Goal: Task Accomplishment & Management: Complete application form

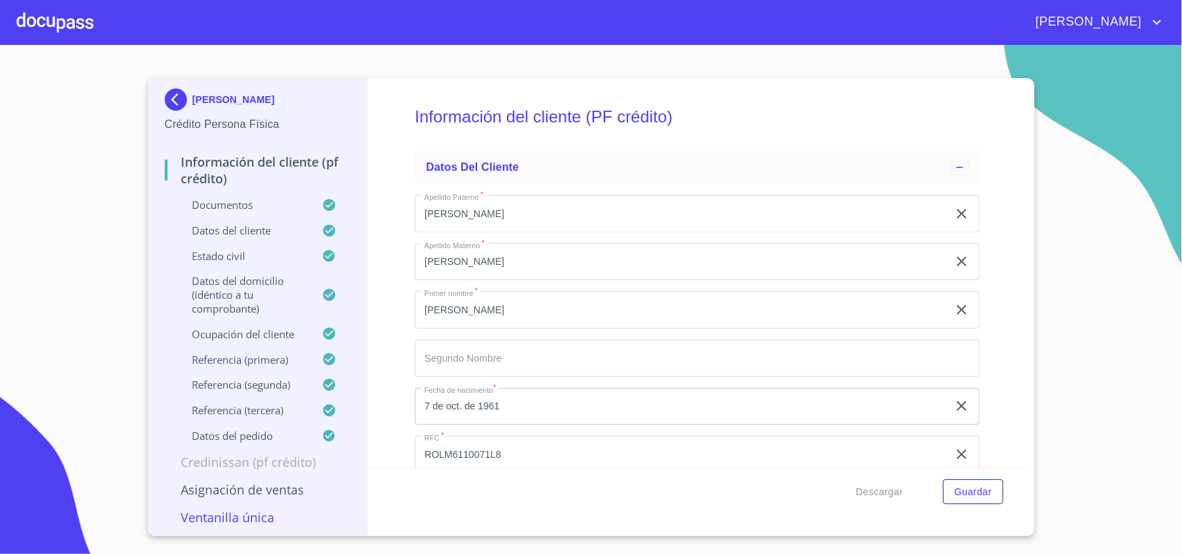
click at [68, 25] on div at bounding box center [55, 22] width 77 height 44
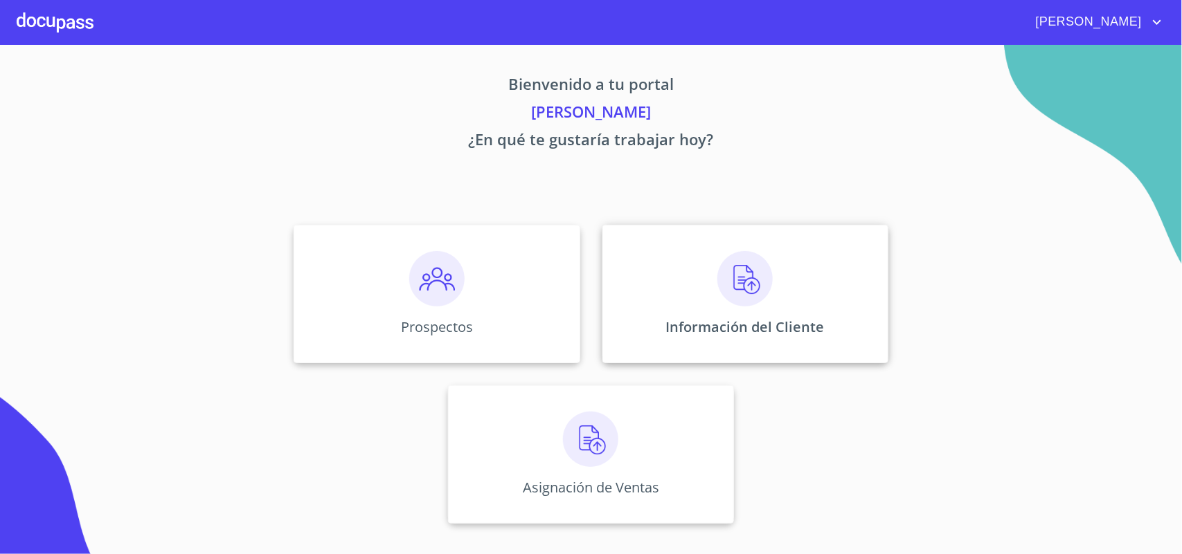
click at [736, 318] on p "Información del Cliente" at bounding box center [745, 327] width 159 height 19
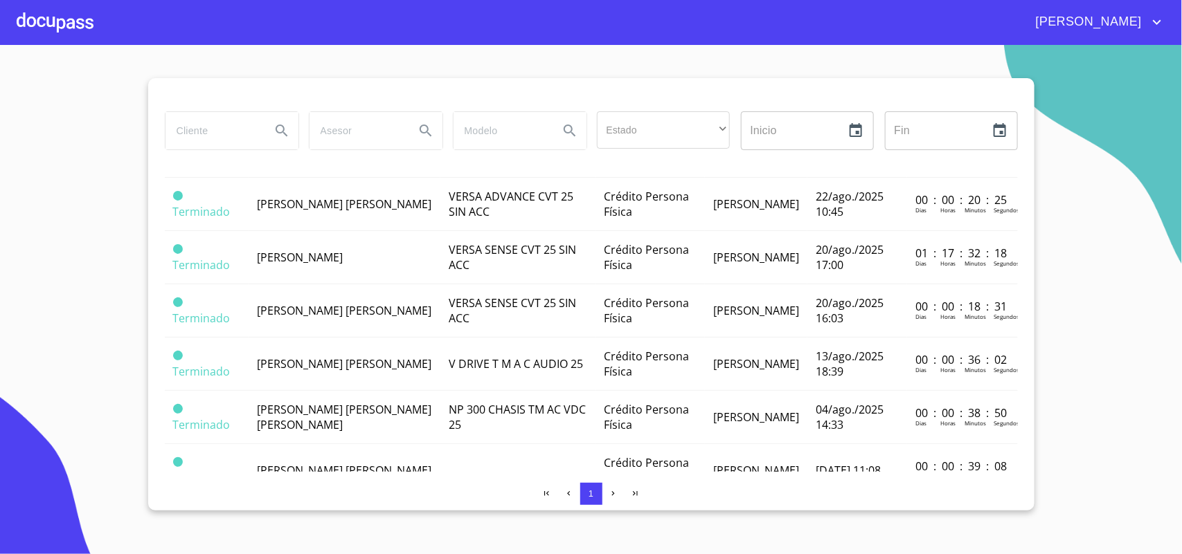
scroll to position [694, 0]
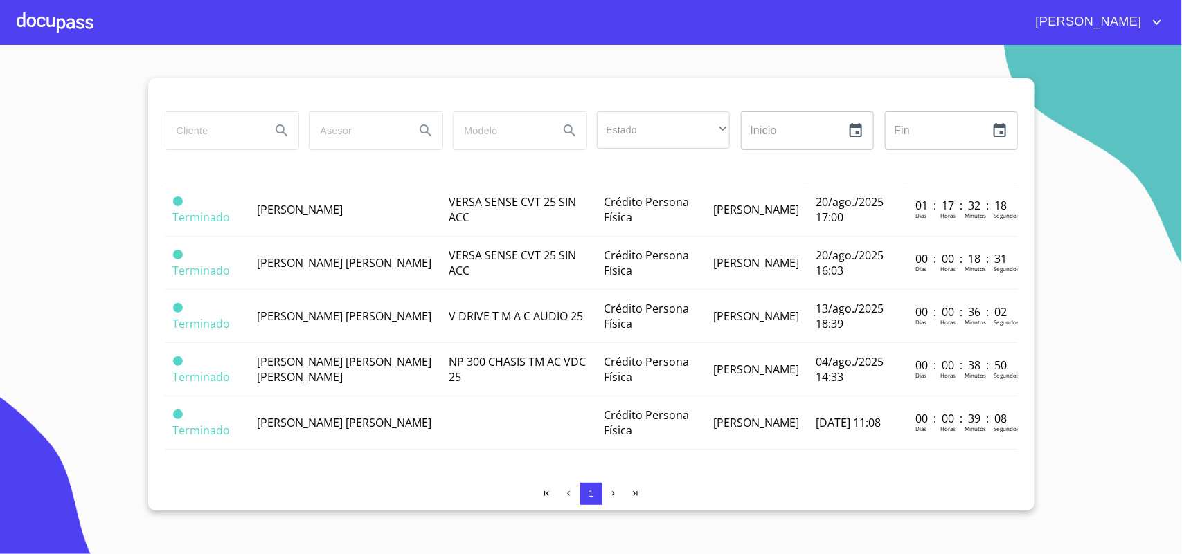
click at [230, 129] on input "search" at bounding box center [212, 130] width 94 height 37
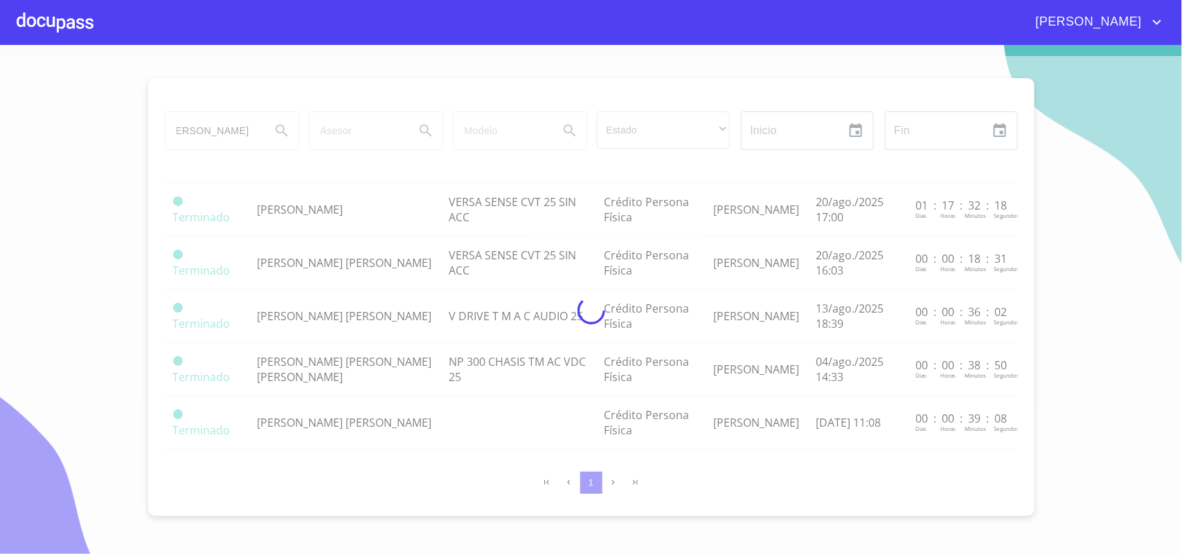
scroll to position [0, 0]
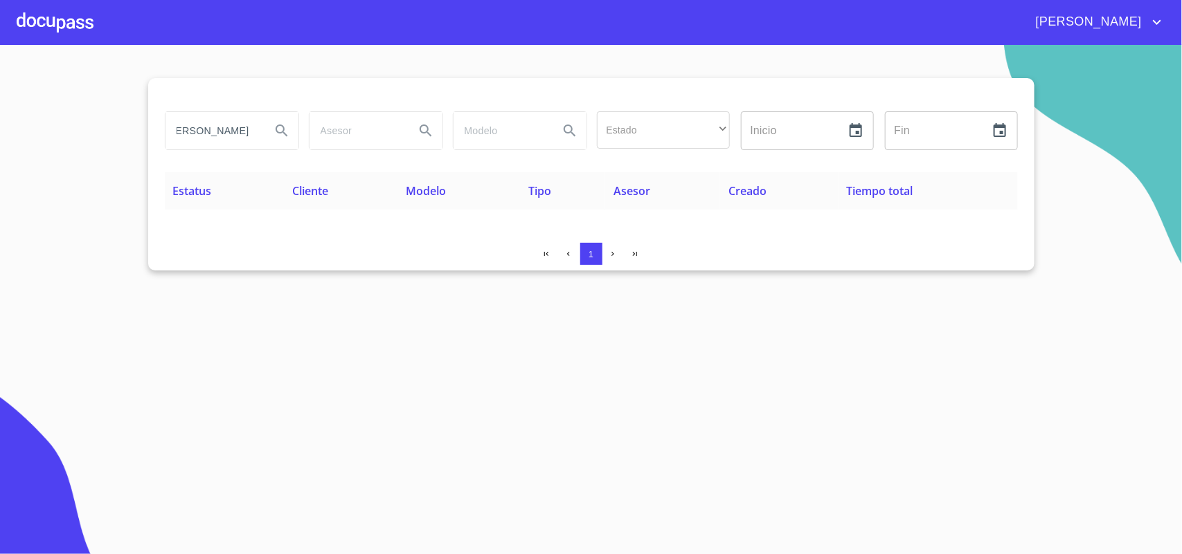
click at [202, 134] on input "[PERSON_NAME]" at bounding box center [212, 130] width 94 height 37
click at [226, 142] on input "[PERSON_NAME]" at bounding box center [212, 130] width 94 height 37
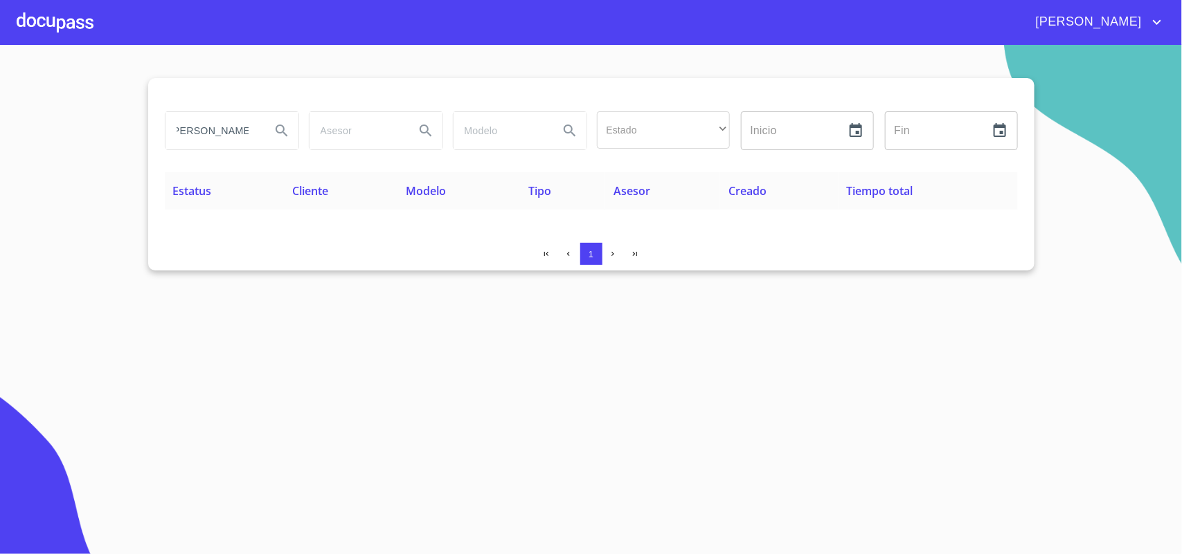
scroll to position [0, 99]
type input "[PERSON_NAME] [PERSON_NAME]"
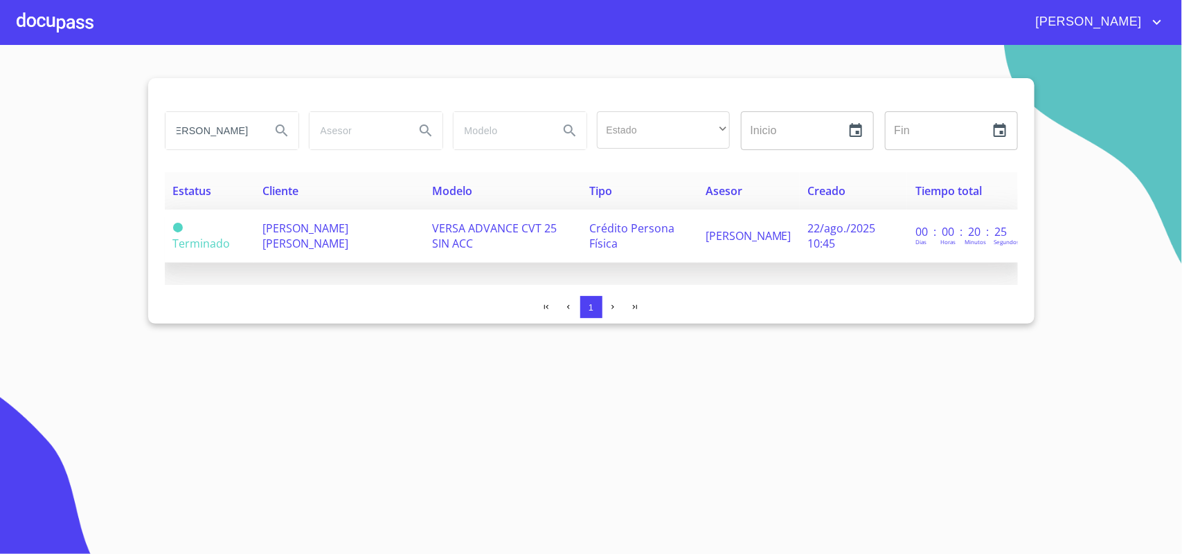
scroll to position [0, 0]
click at [343, 211] on td "[PERSON_NAME] [PERSON_NAME]" at bounding box center [339, 236] width 170 height 53
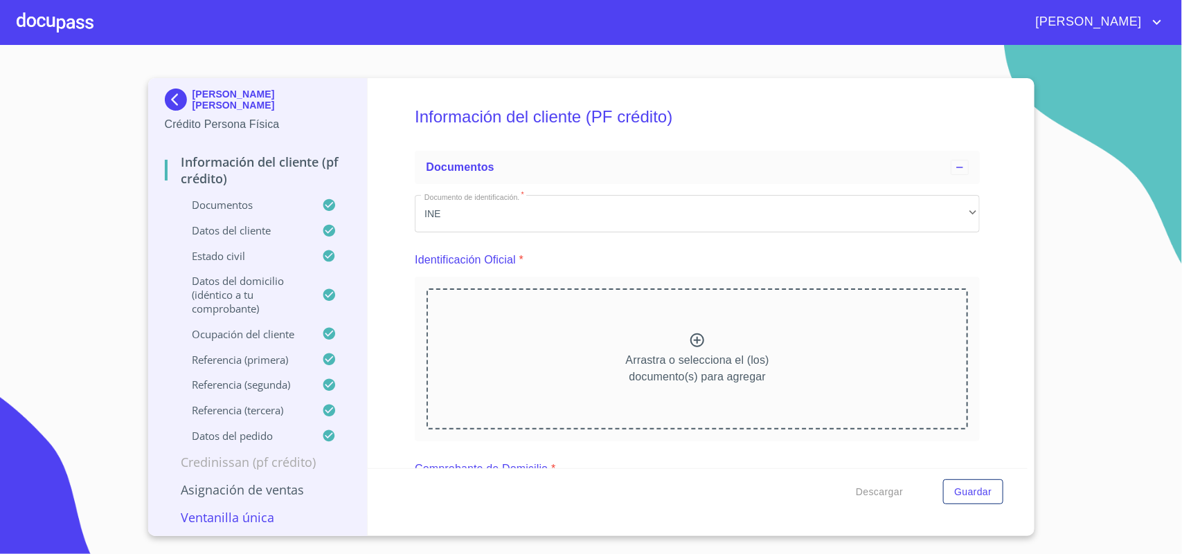
click at [277, 494] on p "Asignación de Ventas" at bounding box center [258, 490] width 186 height 17
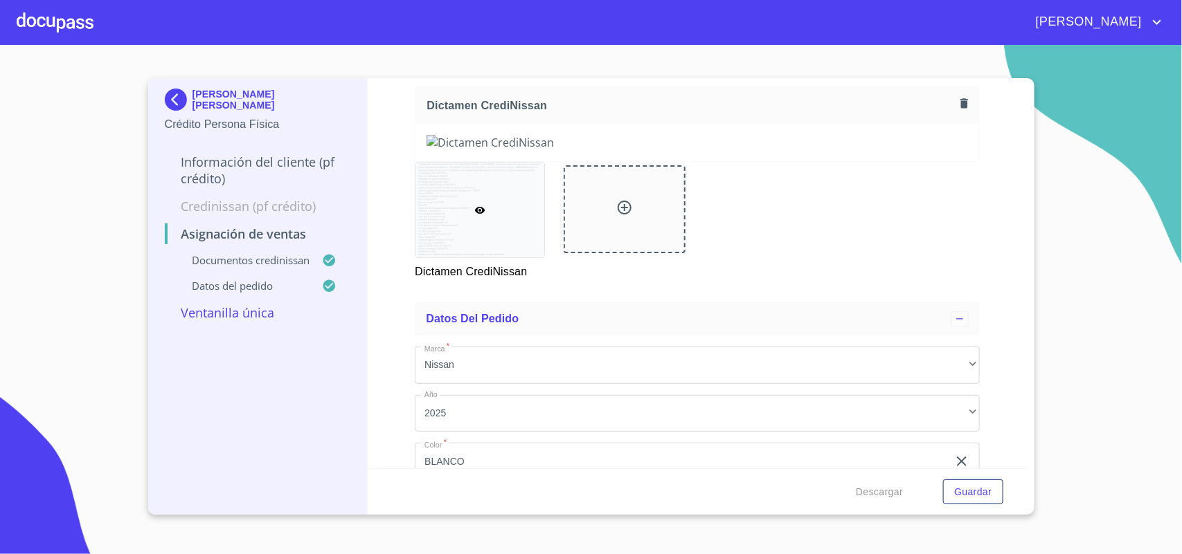
scroll to position [141, 0]
click at [268, 208] on p "Credinissan (PF crédito)" at bounding box center [258, 206] width 186 height 17
click at [269, 163] on p "Información del cliente (PF crédito)" at bounding box center [258, 170] width 186 height 33
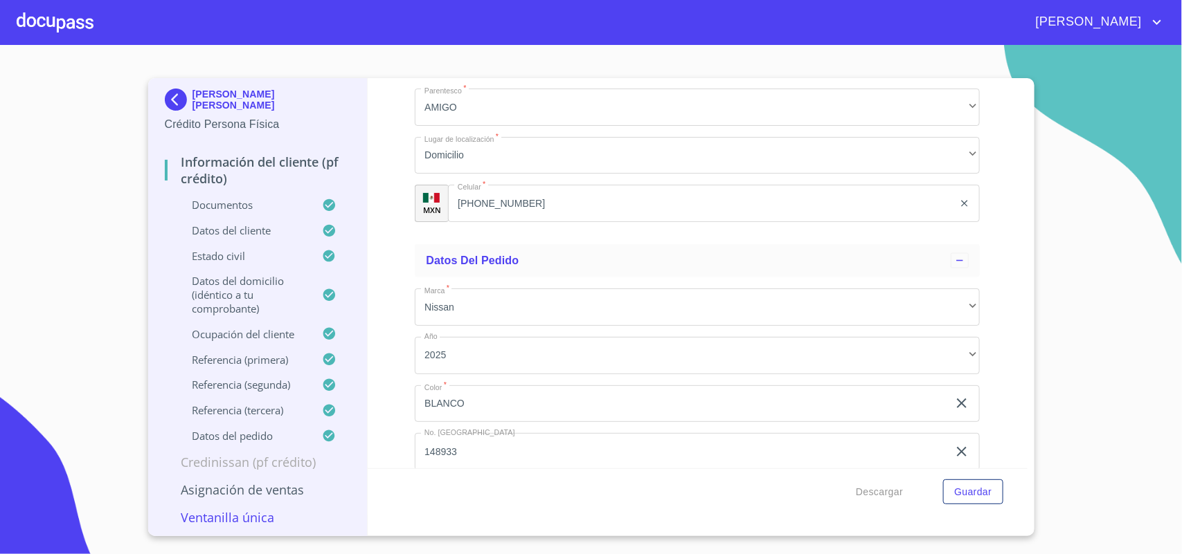
scroll to position [8061, 0]
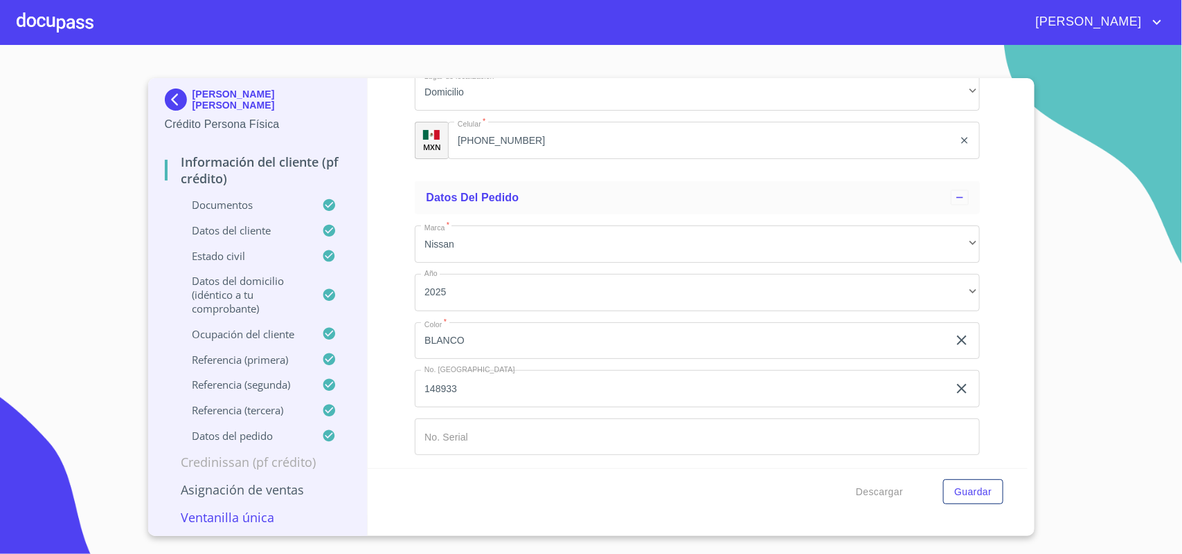
click at [476, 397] on input "148933" at bounding box center [681, 388] width 533 height 37
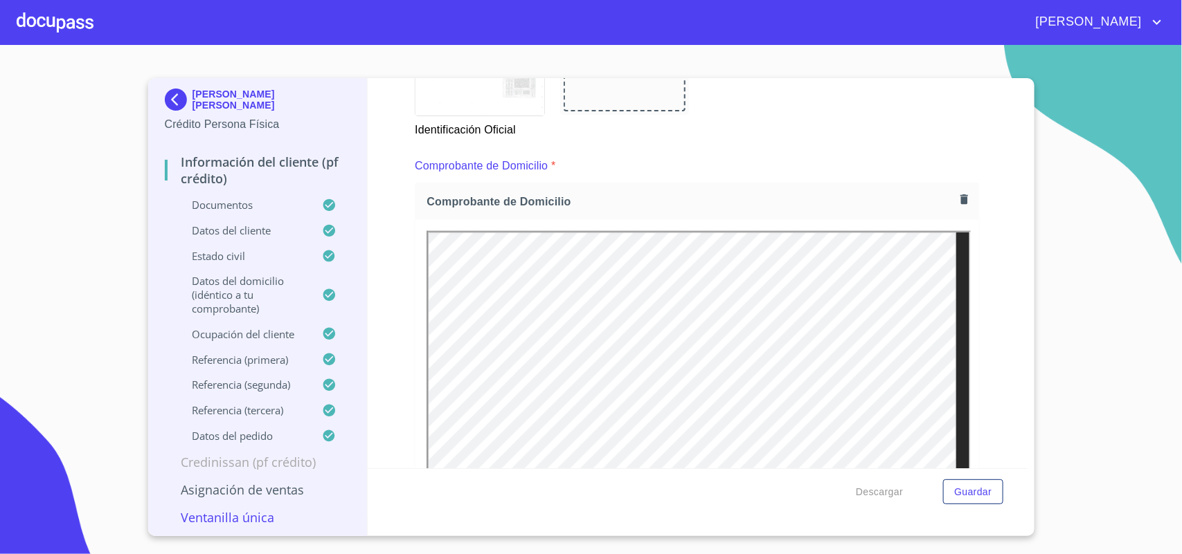
scroll to position [694, 0]
